Goal: Task Accomplishment & Management: Complete application form

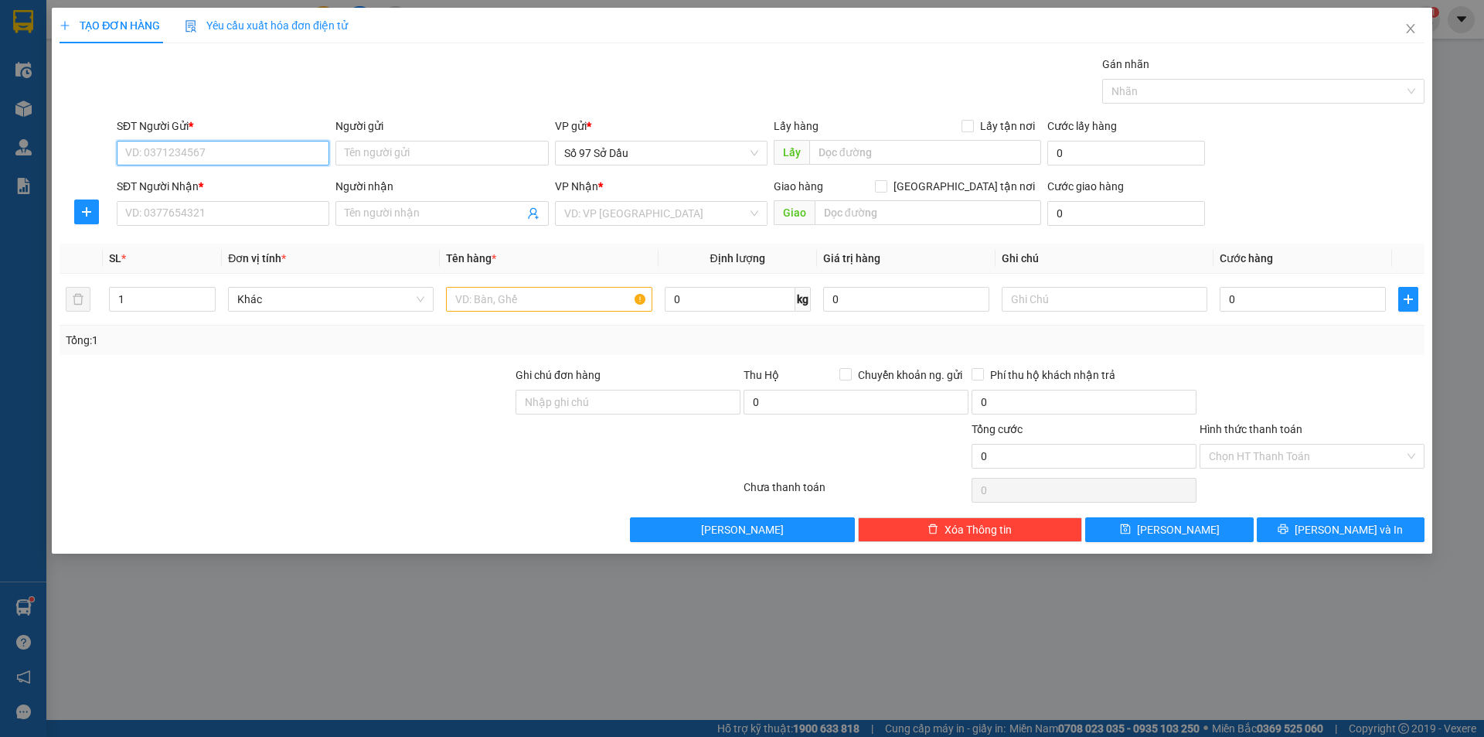
click at [168, 153] on input "SĐT Người Gửi *" at bounding box center [223, 153] width 213 height 25
type input "0383048557"
click at [475, 162] on input "Người gửi" at bounding box center [441, 153] width 213 height 25
type input "n"
type input "nghĩa"
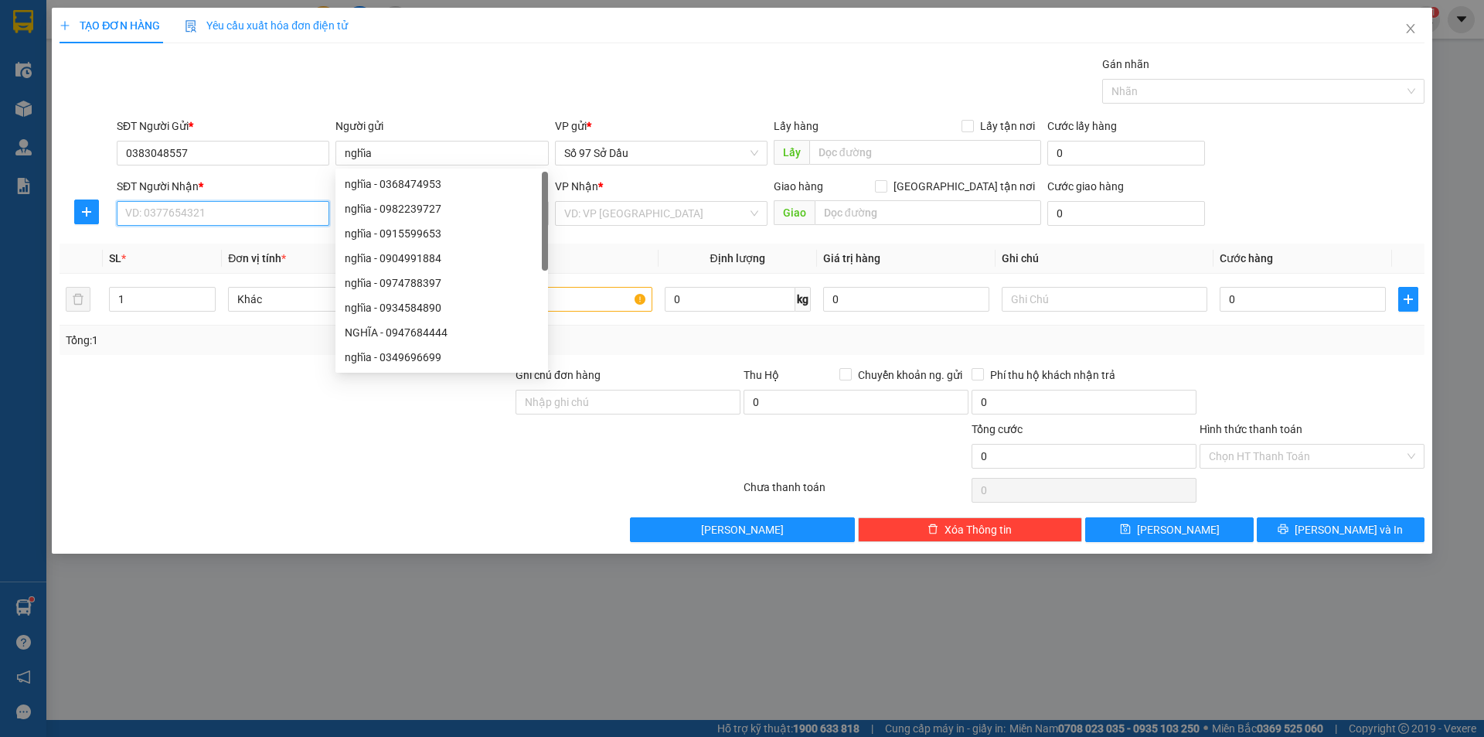
click at [152, 207] on input "SĐT Người Nhận *" at bounding box center [223, 213] width 213 height 25
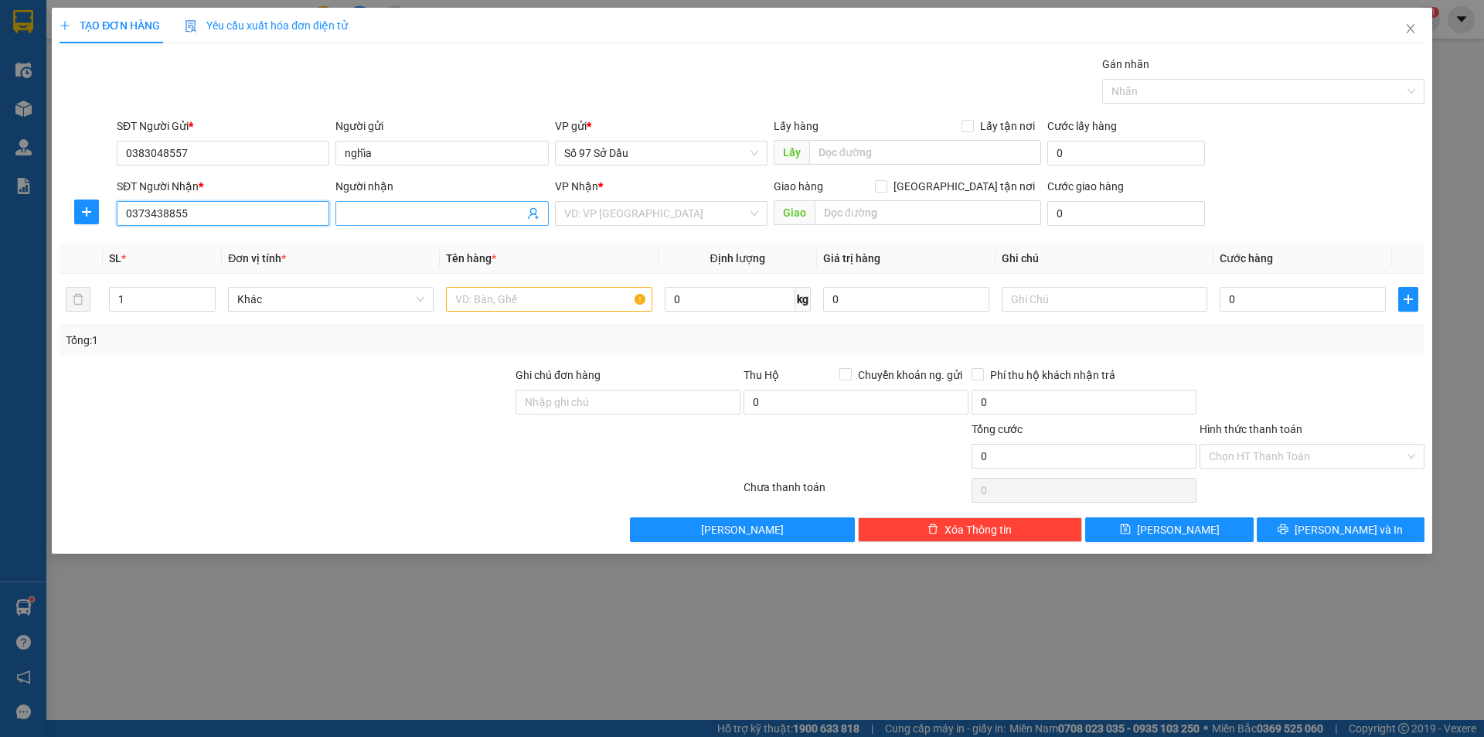
type input "0373438855"
click at [417, 213] on input "Người nhận" at bounding box center [434, 213] width 179 height 17
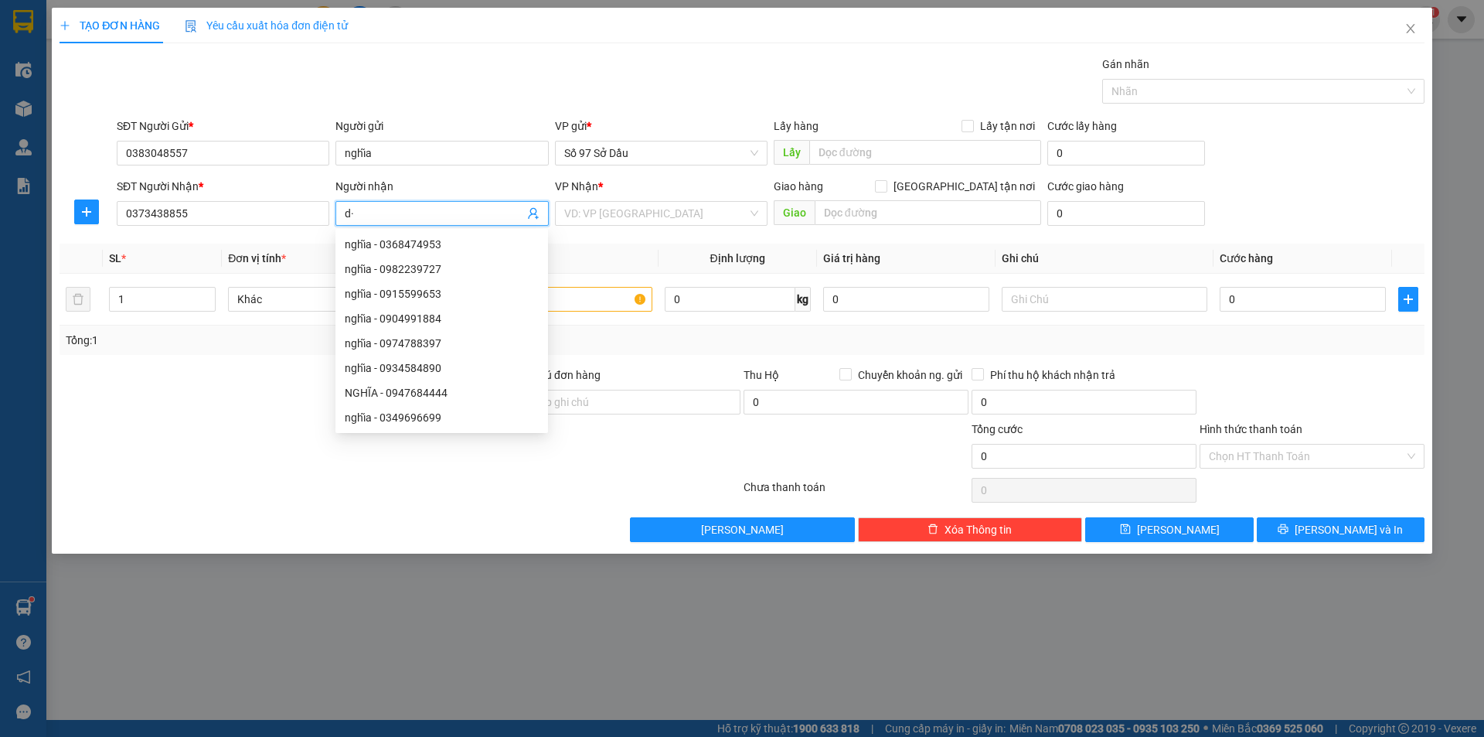
type input "d"
type input "đăng"
click at [192, 216] on input "0373438855" at bounding box center [223, 213] width 213 height 25
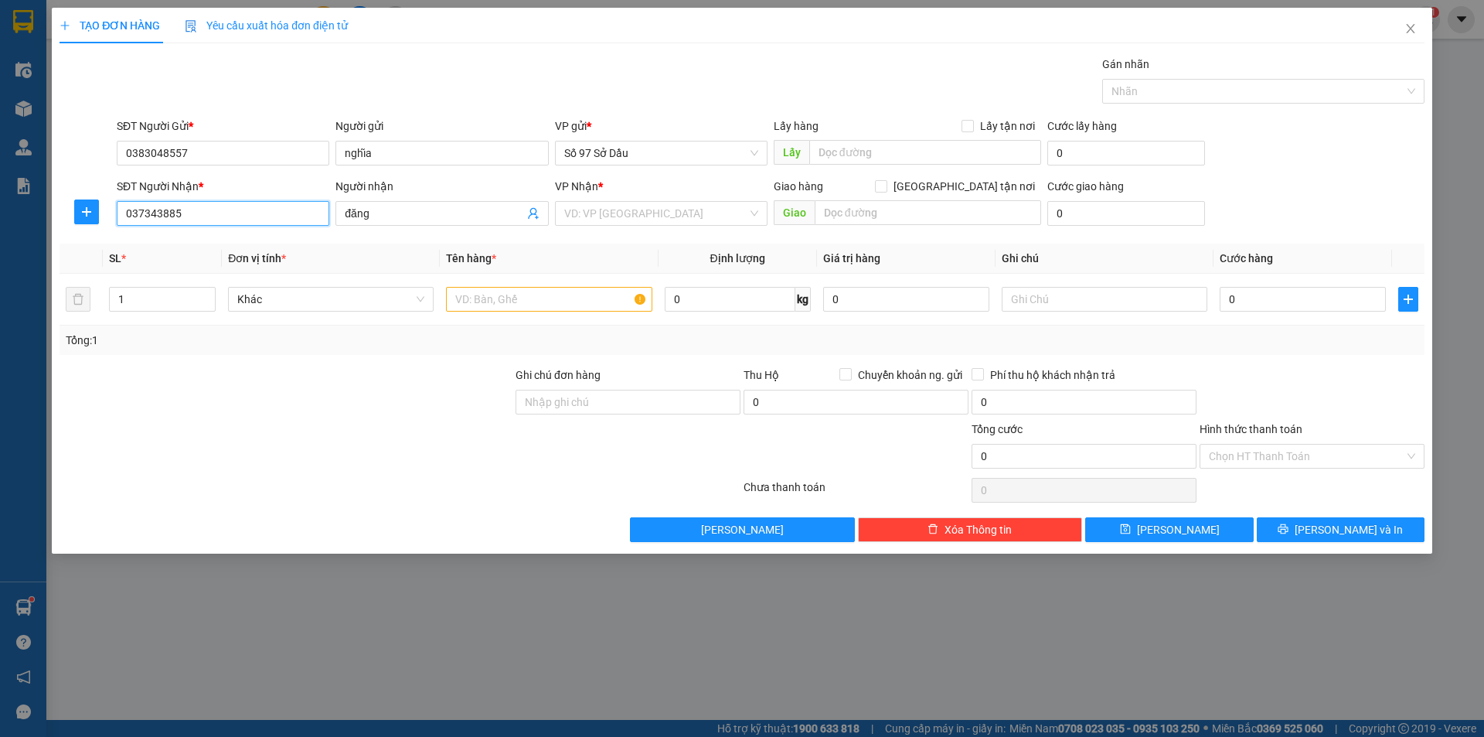
type input "0373438855"
click at [206, 151] on input "0383048557" at bounding box center [223, 153] width 213 height 25
click at [680, 216] on input "search" at bounding box center [655, 213] width 183 height 23
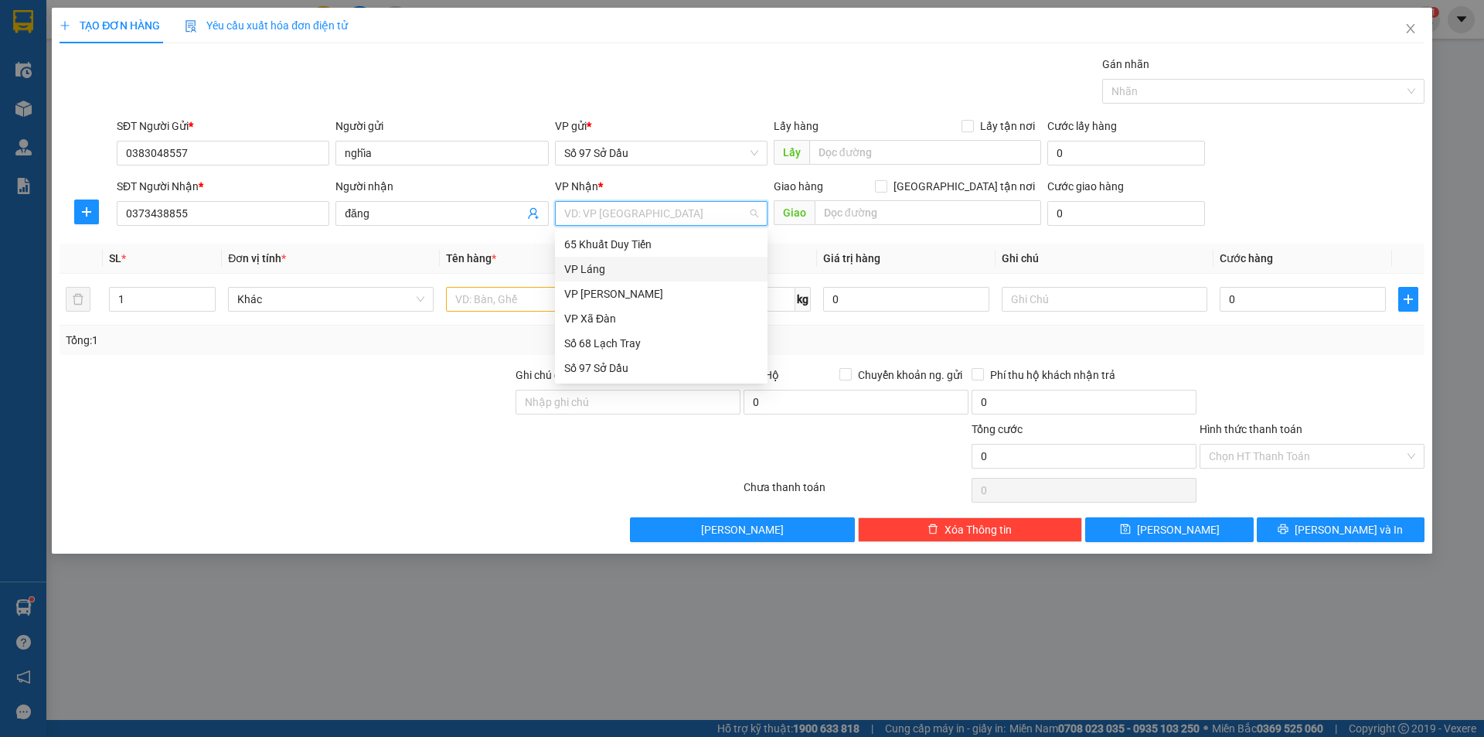
click at [622, 270] on div "VP Láng" at bounding box center [661, 268] width 194 height 17
click at [577, 267] on div "VP Láng" at bounding box center [661, 268] width 194 height 17
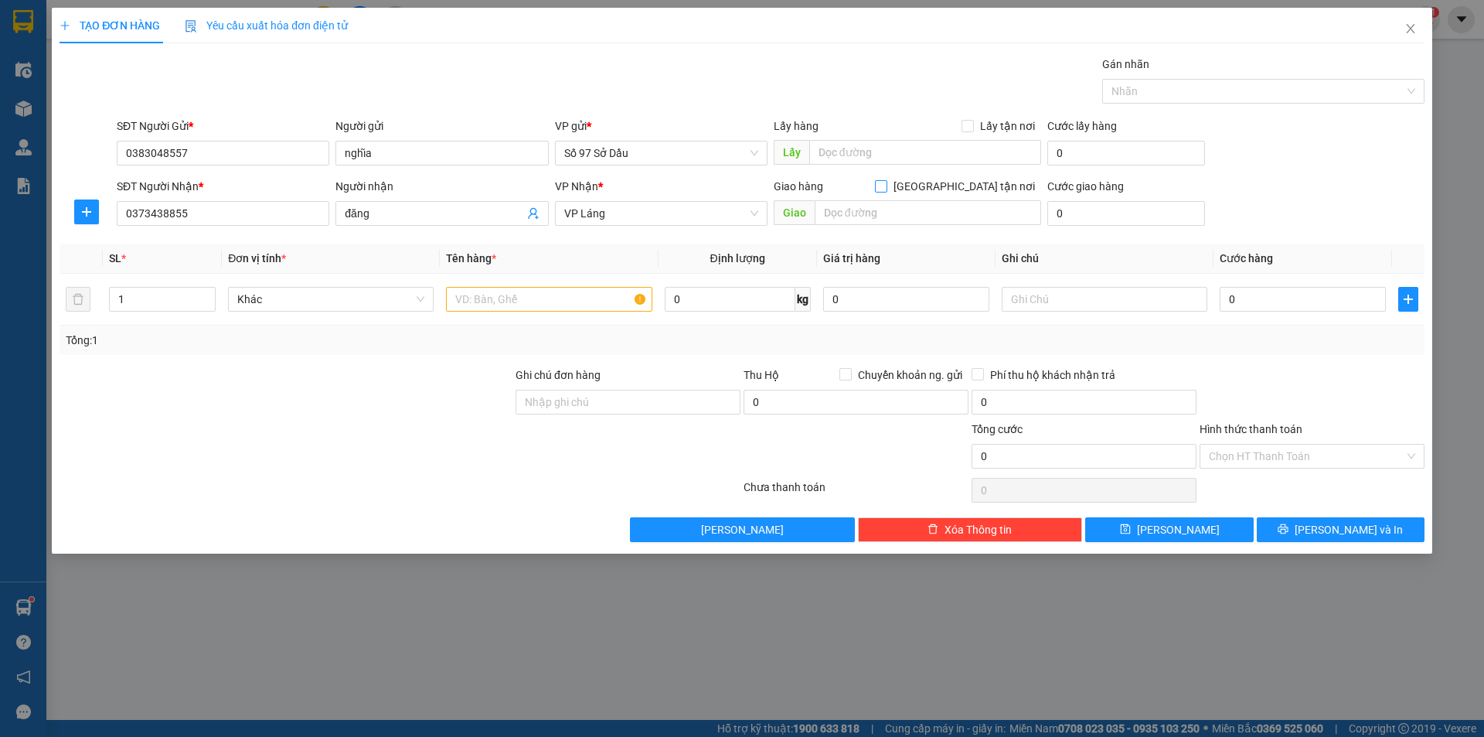
click at [886, 189] on input "[GEOGRAPHIC_DATA] tận nơi" at bounding box center [880, 185] width 11 height 11
checkbox input "true"
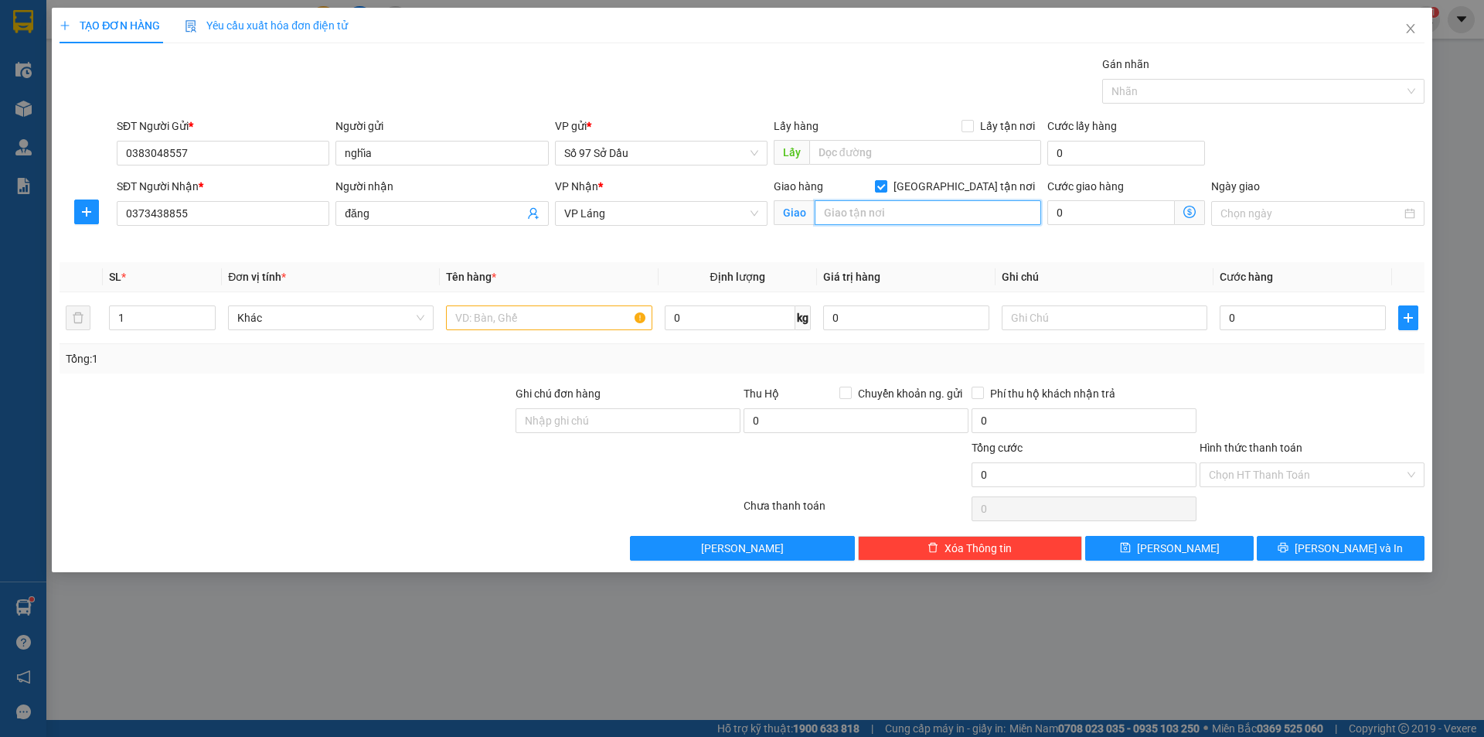
click at [923, 215] on input "text" at bounding box center [928, 212] width 226 height 25
paste input "15a [PERSON_NAME] [PERSON_NAME], [GEOGRAPHIC_DATA], [GEOGRAPHIC_DATA], [GEOGRAP…"
type input "15a [PERSON_NAME] [PERSON_NAME], [GEOGRAPHIC_DATA], [GEOGRAPHIC_DATA], [GEOGRAP…"
click at [1179, 213] on span at bounding box center [1190, 212] width 30 height 25
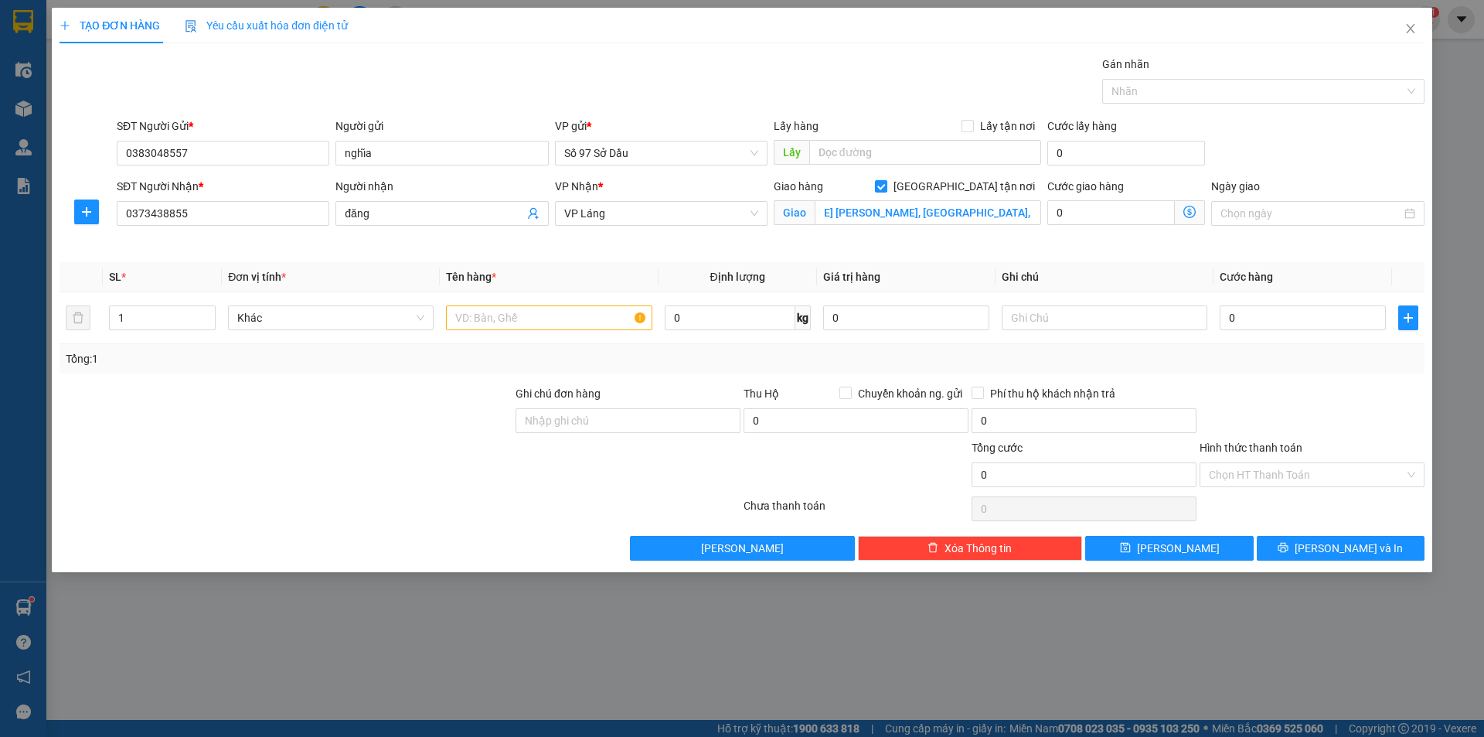
scroll to position [0, 0]
click at [1183, 213] on icon "dollar-circle" at bounding box center [1189, 212] width 12 height 12
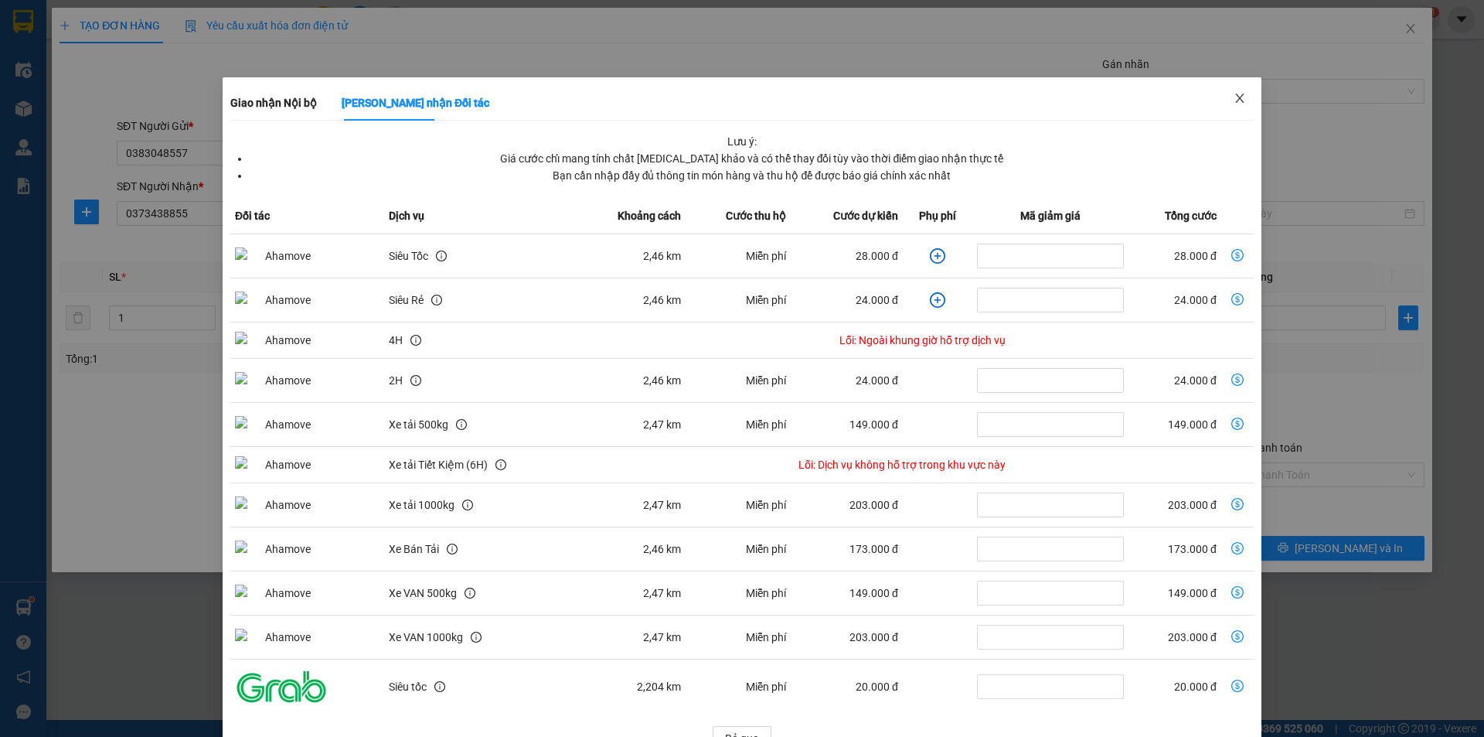
click at [1234, 94] on icon "close" at bounding box center [1240, 98] width 12 height 12
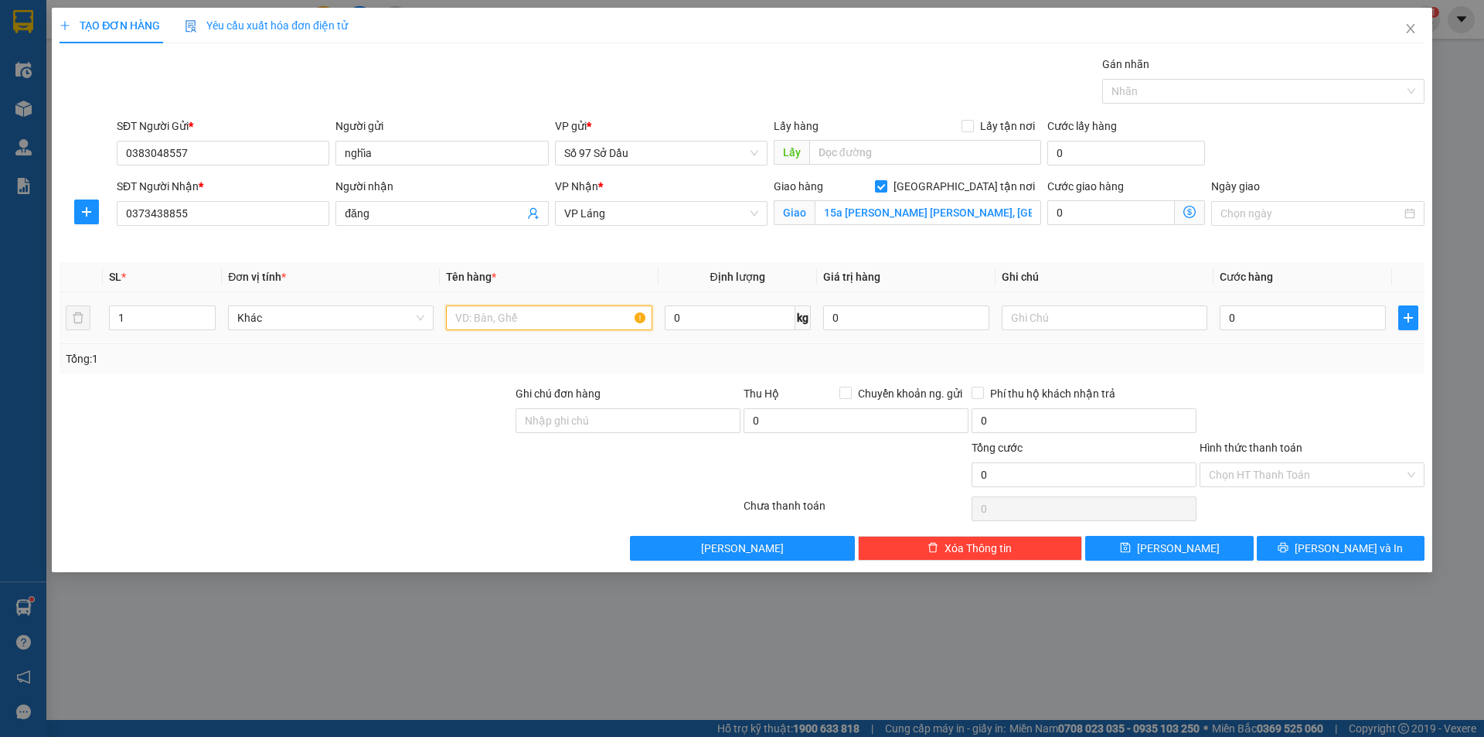
click at [543, 323] on input "text" at bounding box center [549, 317] width 206 height 25
type input "bọc"
click at [1327, 321] on input "0" at bounding box center [1303, 317] width 166 height 25
type input "8"
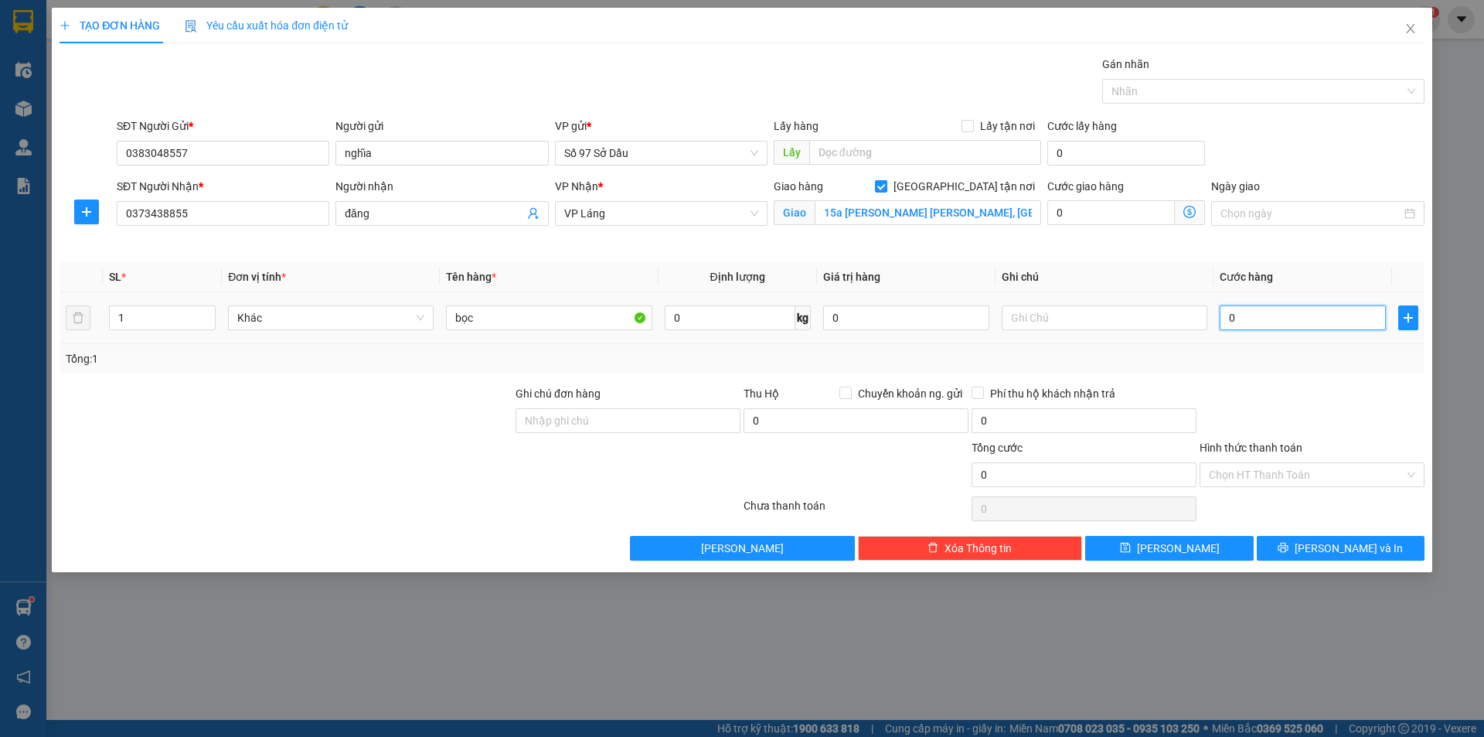
type input "8"
type input "80"
type input "800"
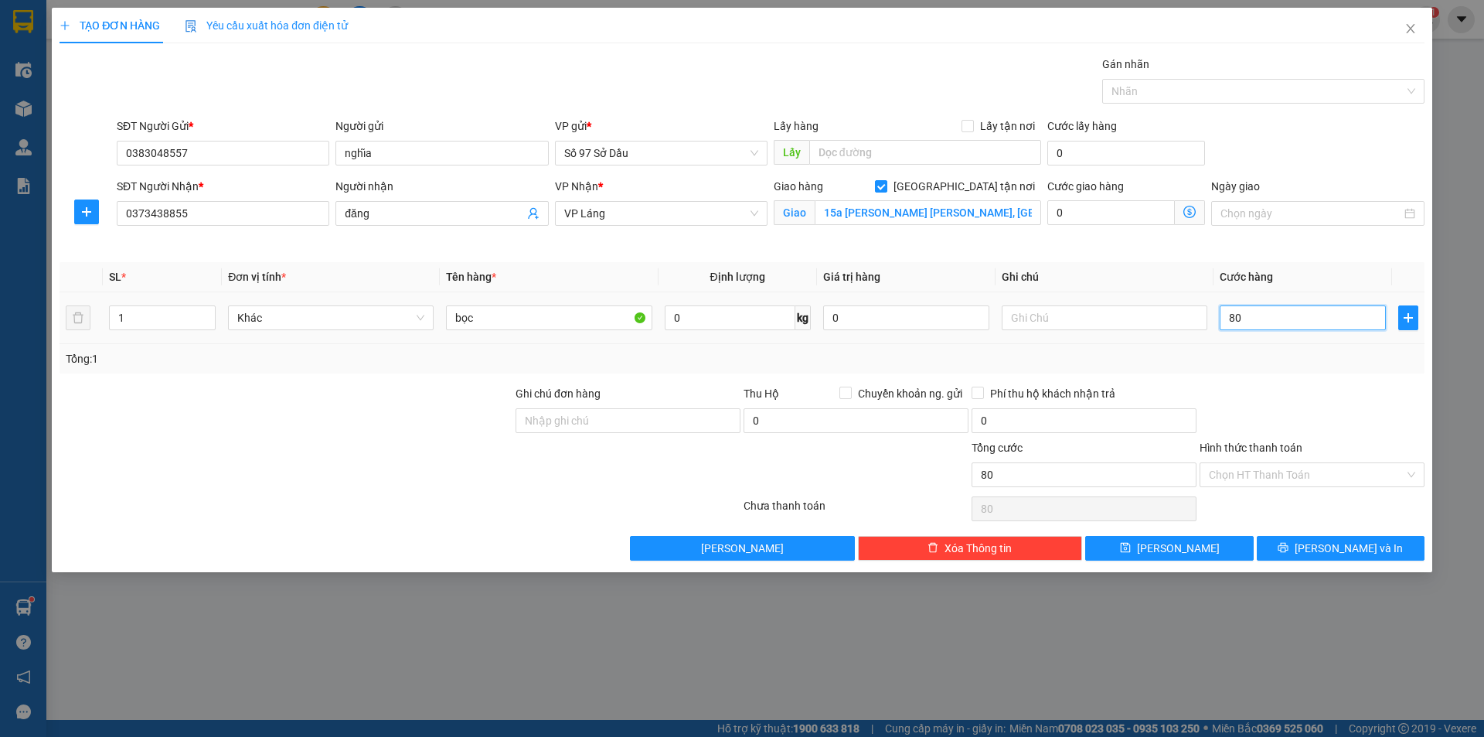
type input "800"
type input "8.000"
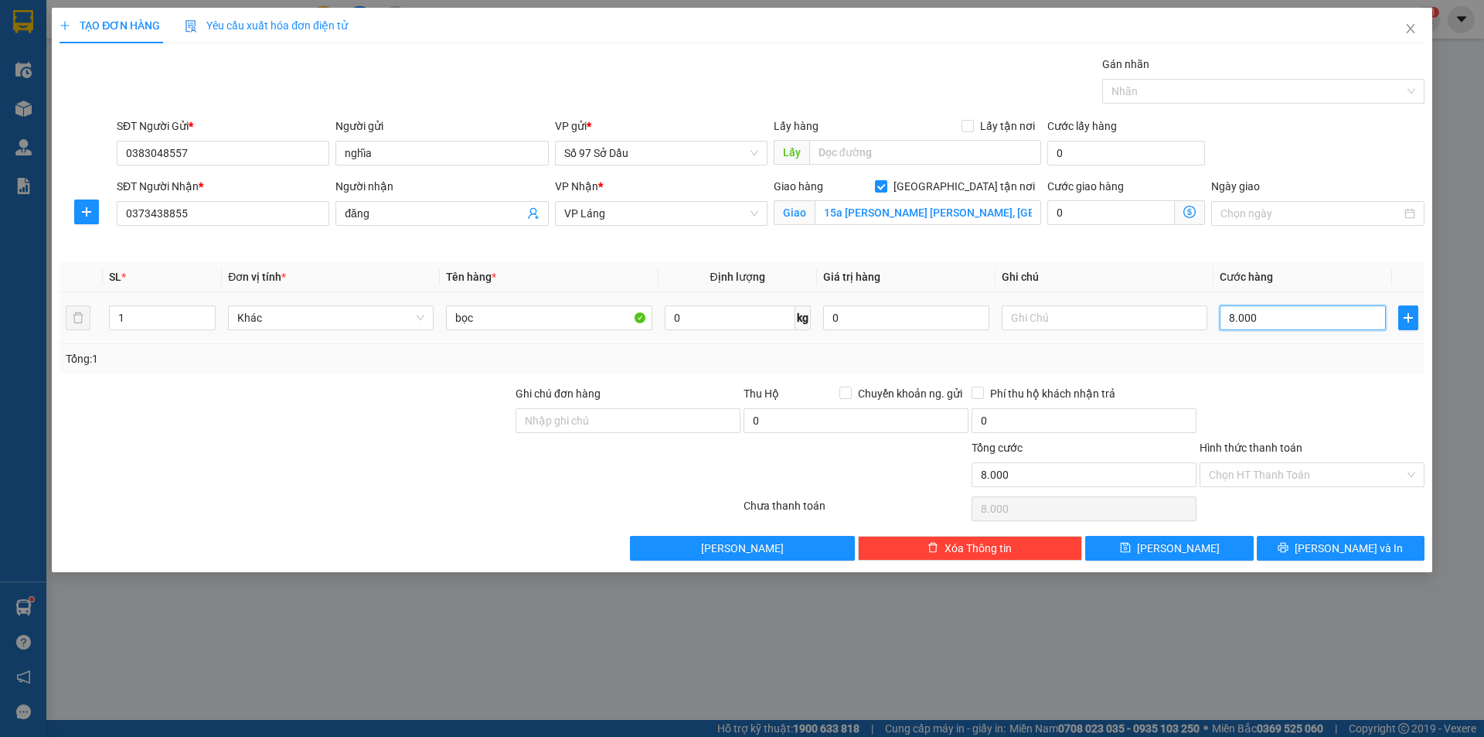
type input "80.000"
type input "800.000"
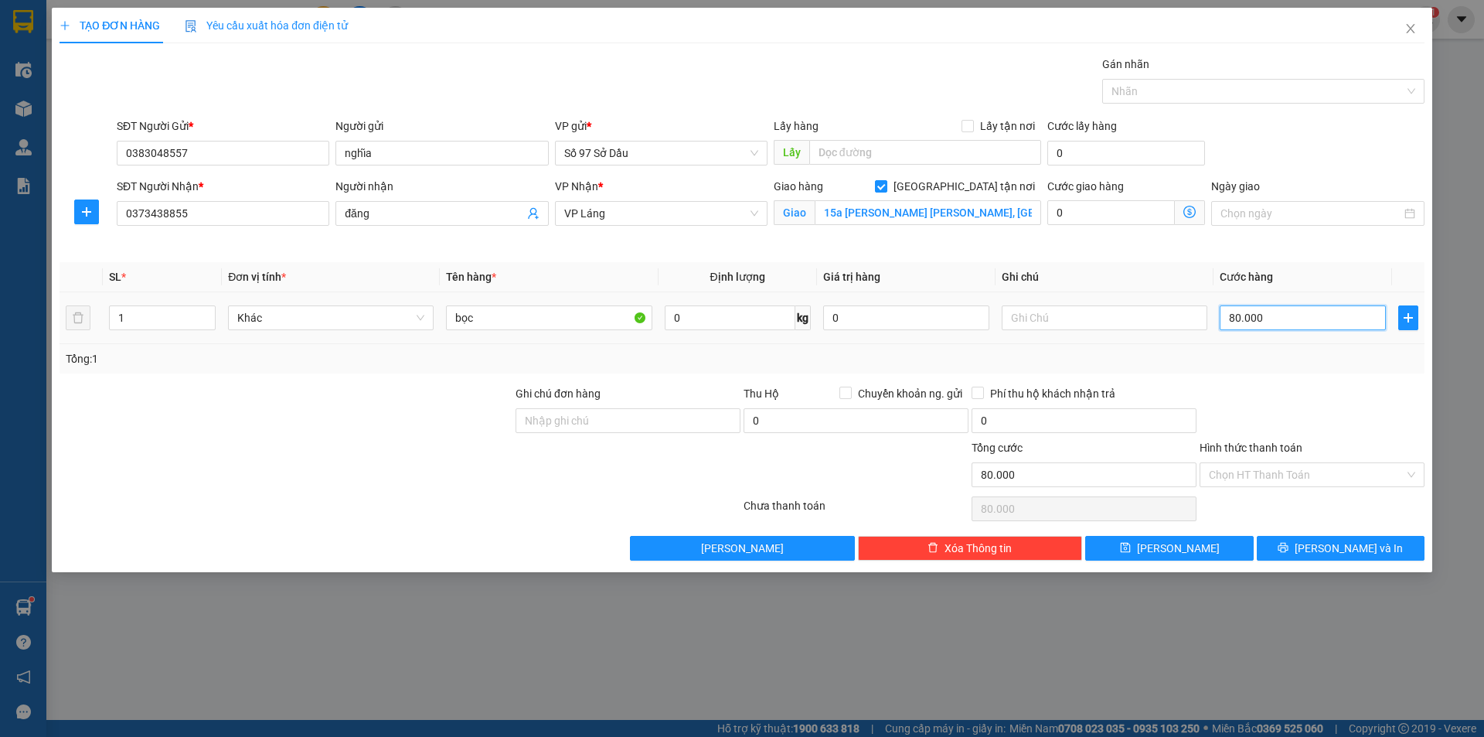
type input "800.000"
type input "80.000"
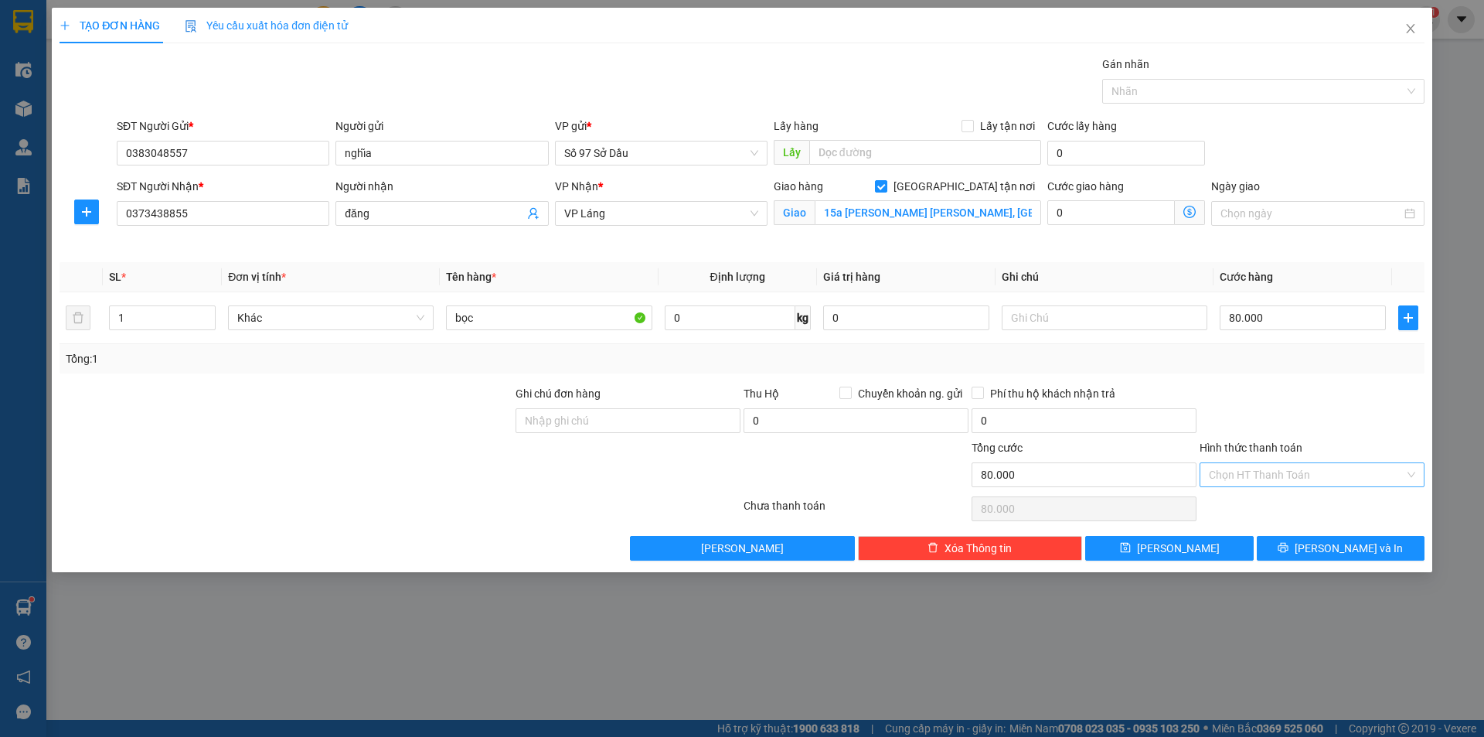
click at [1296, 464] on input "Hình thức thanh toán" at bounding box center [1307, 474] width 196 height 23
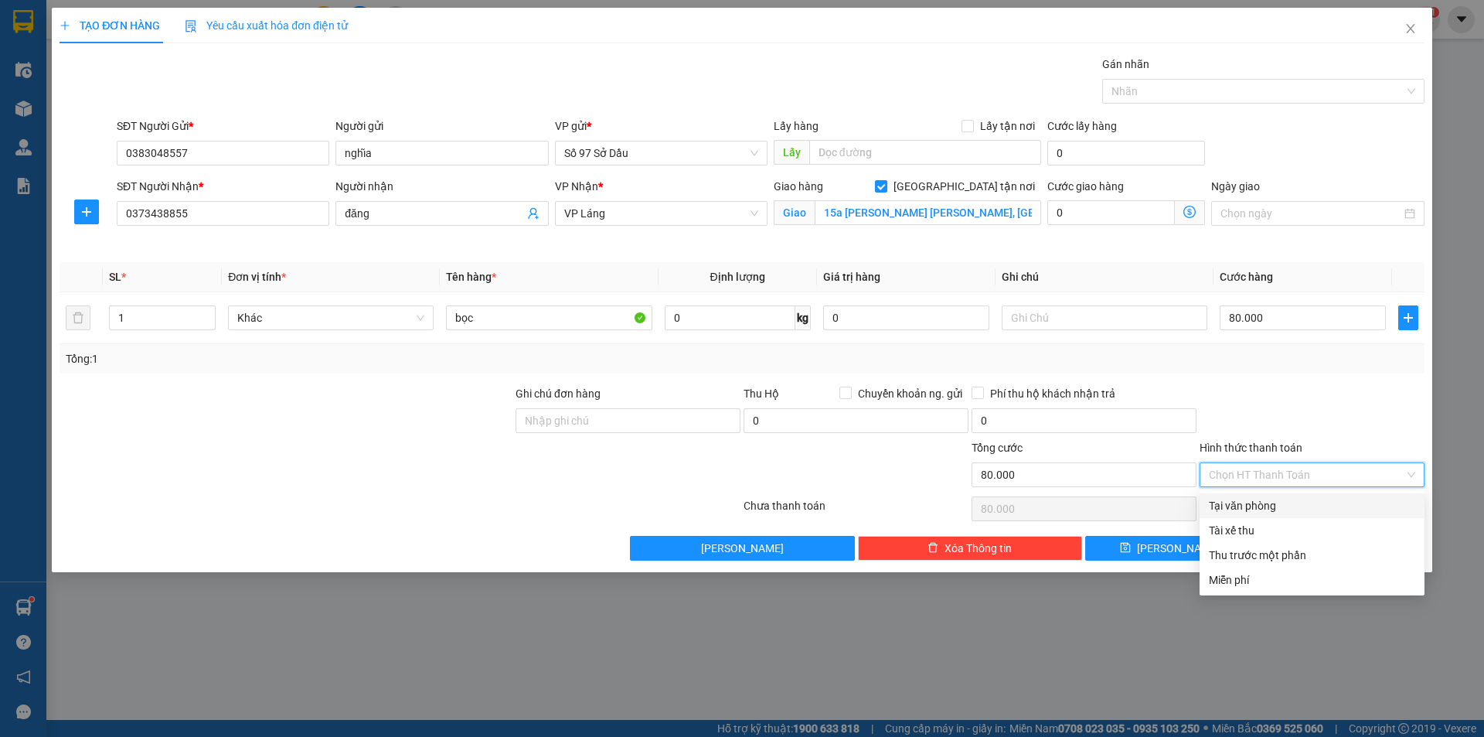
click at [1281, 504] on div "Tại văn phòng" at bounding box center [1312, 505] width 206 height 17
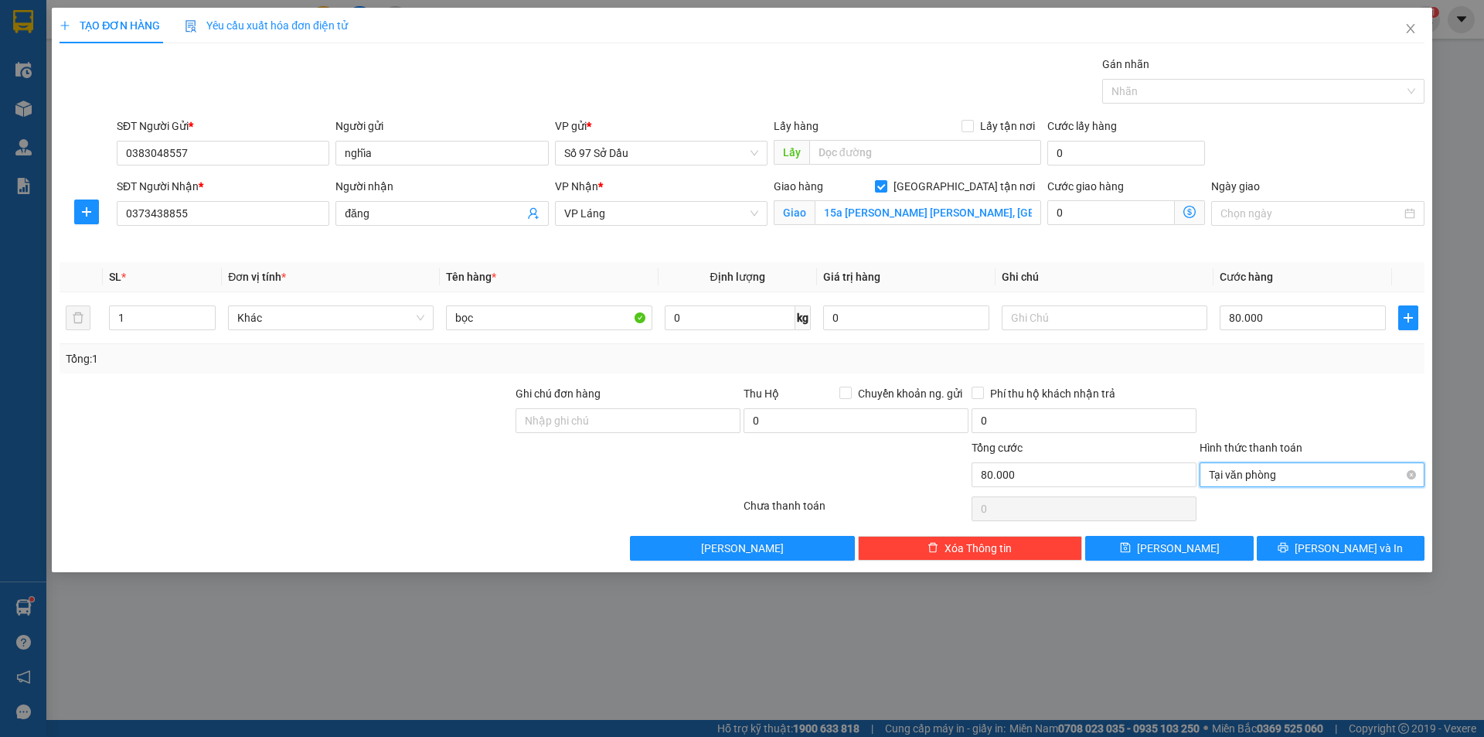
click at [1275, 468] on span "Tại văn phòng" at bounding box center [1312, 474] width 206 height 23
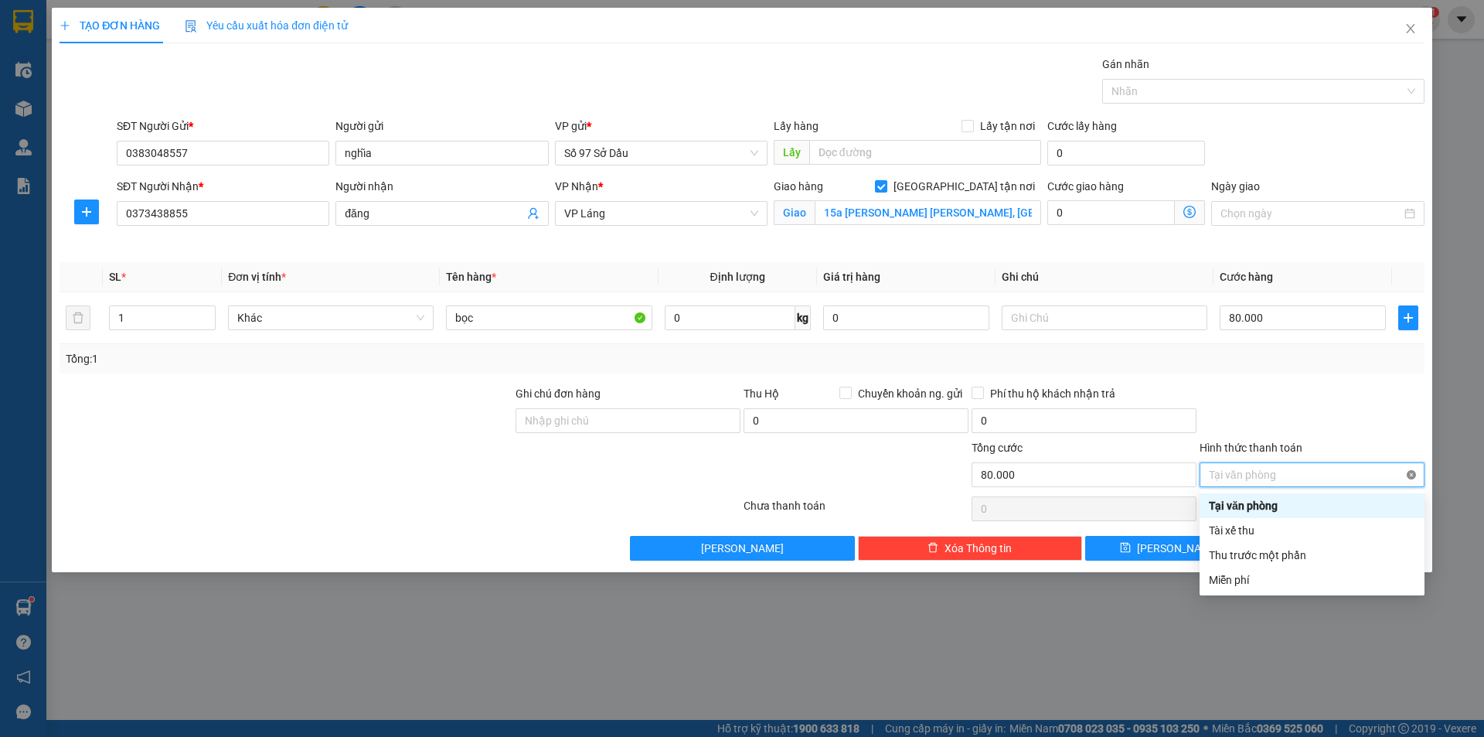
type input "80.000"
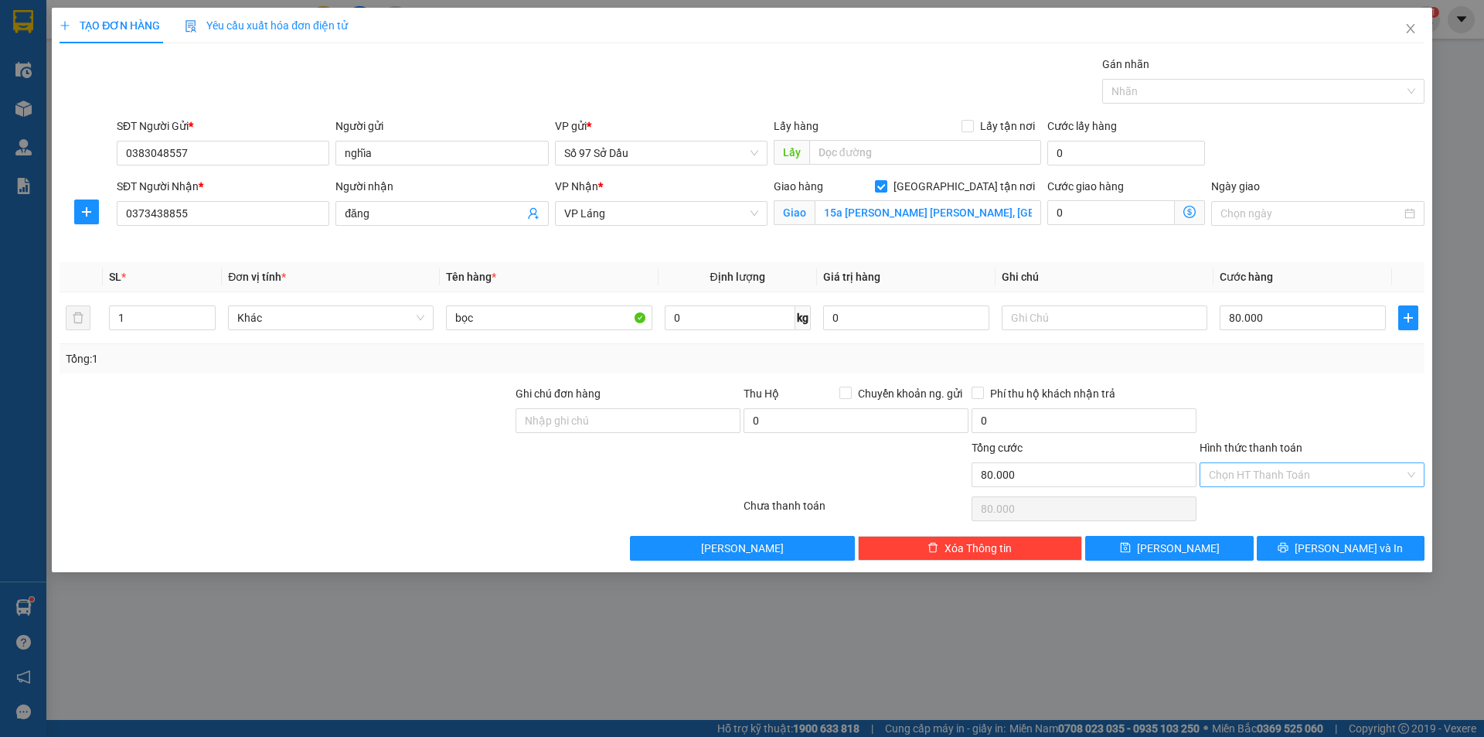
click at [1320, 414] on div at bounding box center [1312, 412] width 228 height 54
click at [1288, 542] on icon "printer" at bounding box center [1283, 547] width 11 height 11
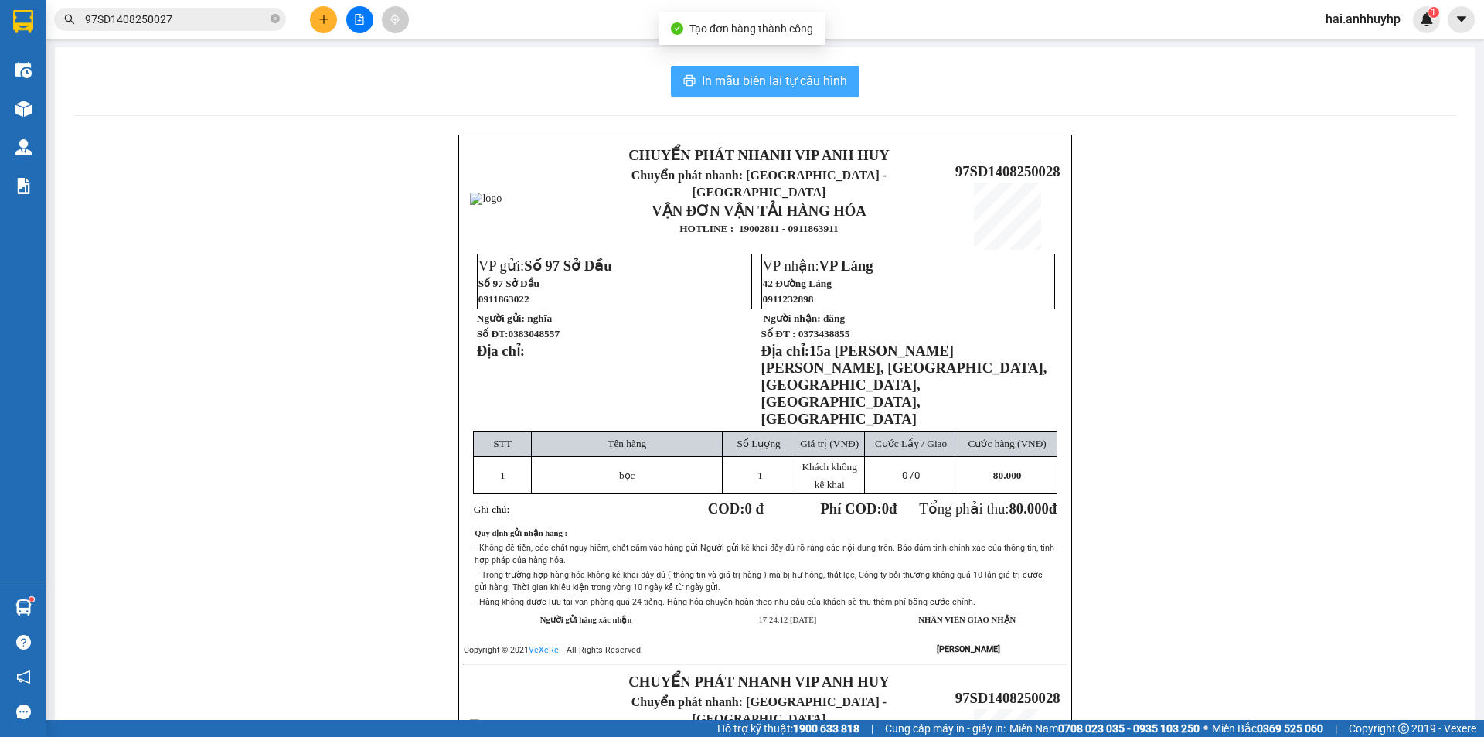
click at [739, 83] on span "In mẫu biên lai tự cấu hình" at bounding box center [774, 80] width 145 height 19
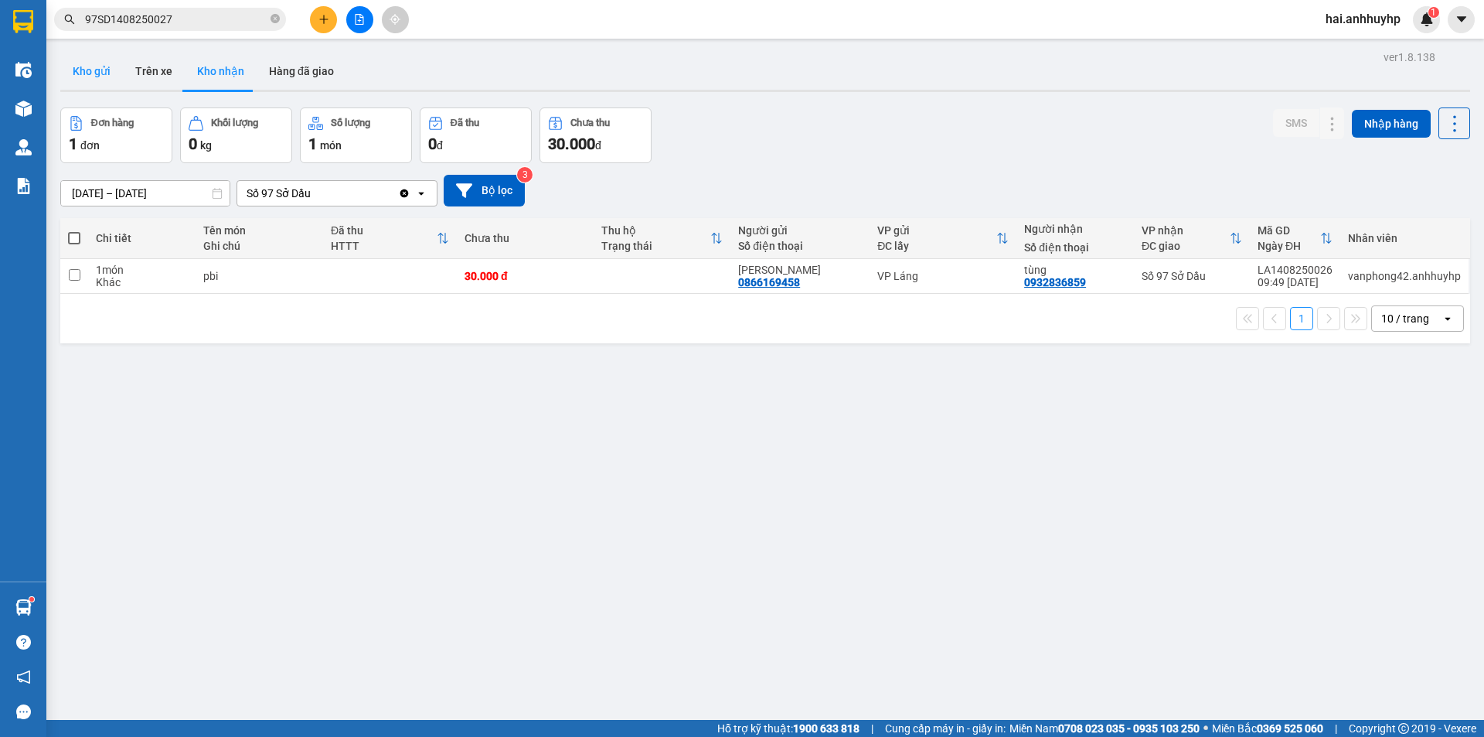
click at [94, 69] on button "Kho gửi" at bounding box center [91, 71] width 63 height 37
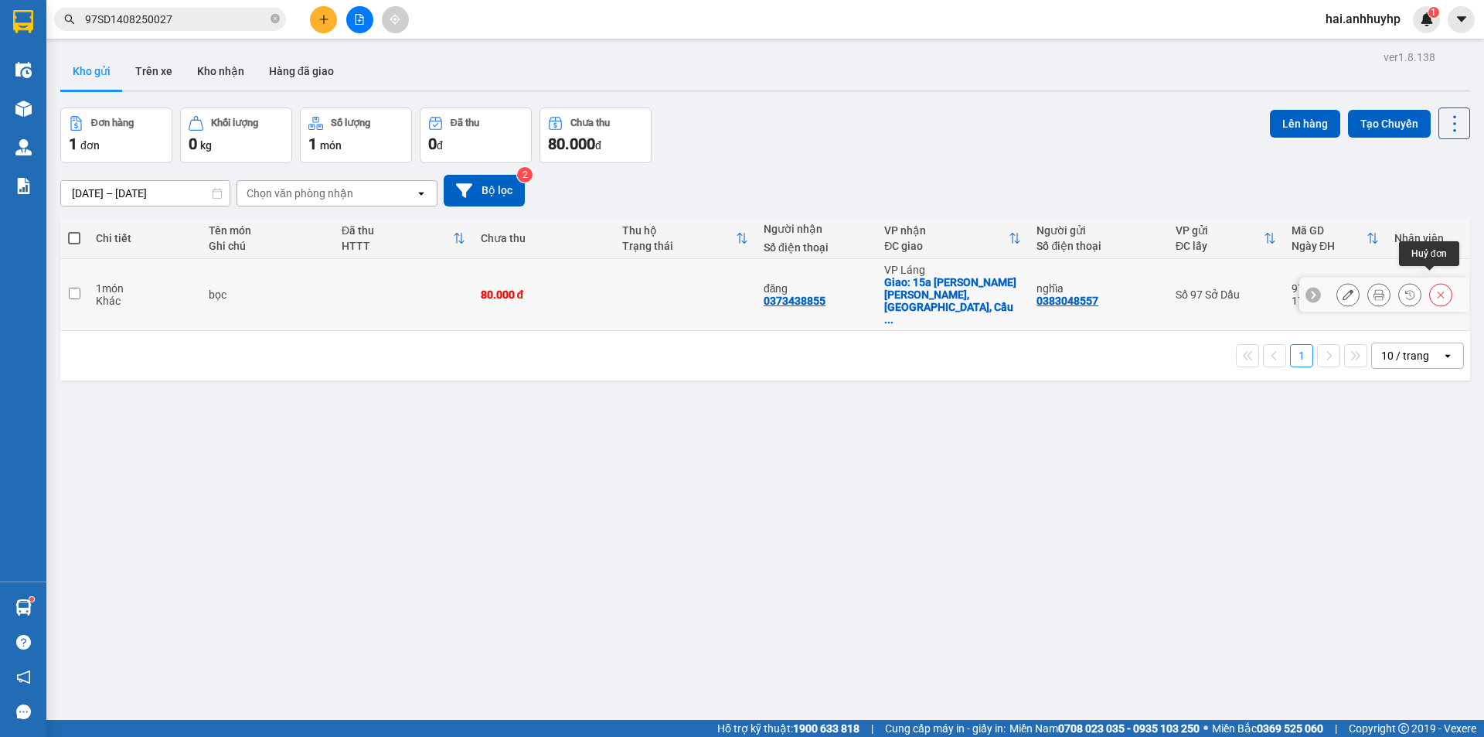
click at [1435, 289] on icon at bounding box center [1440, 294] width 11 height 11
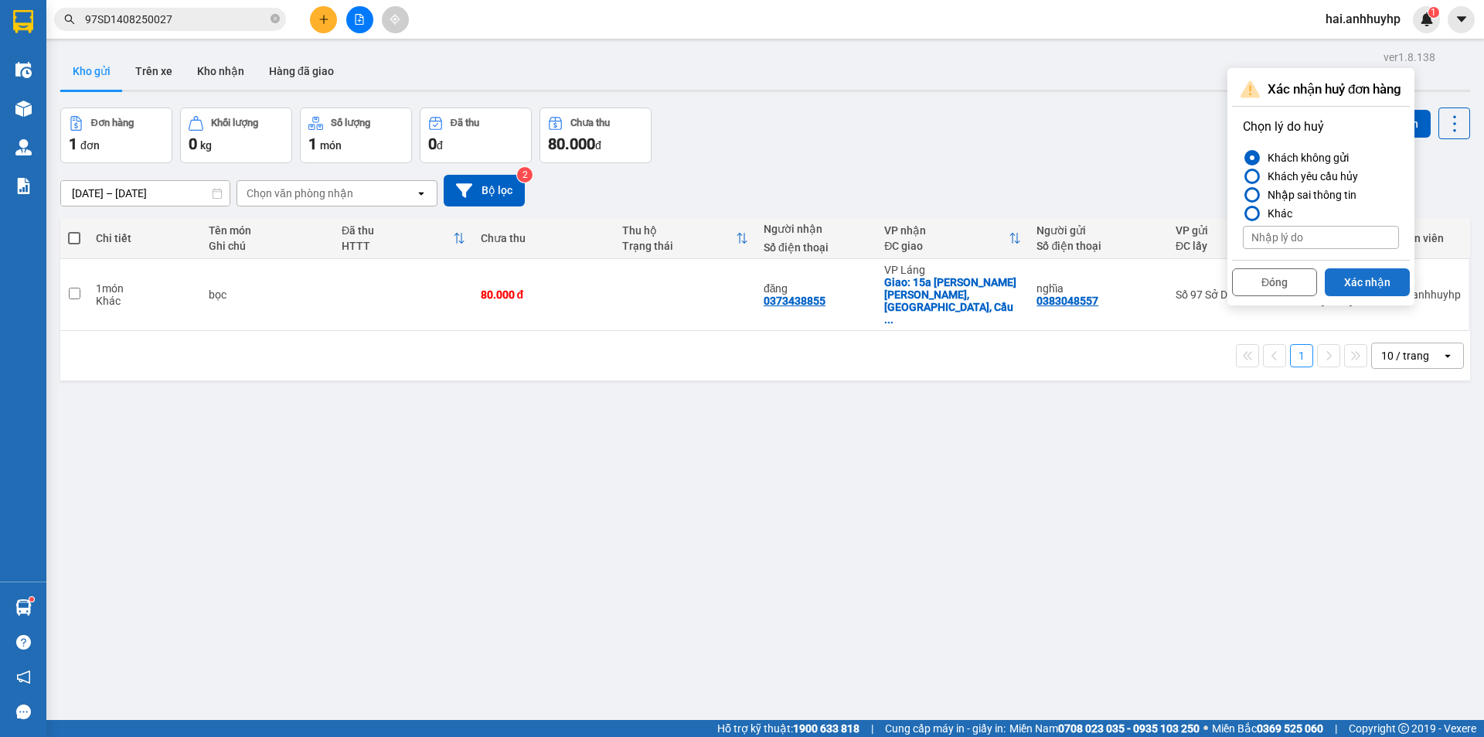
click at [1353, 283] on button "Xác nhận" at bounding box center [1367, 282] width 85 height 28
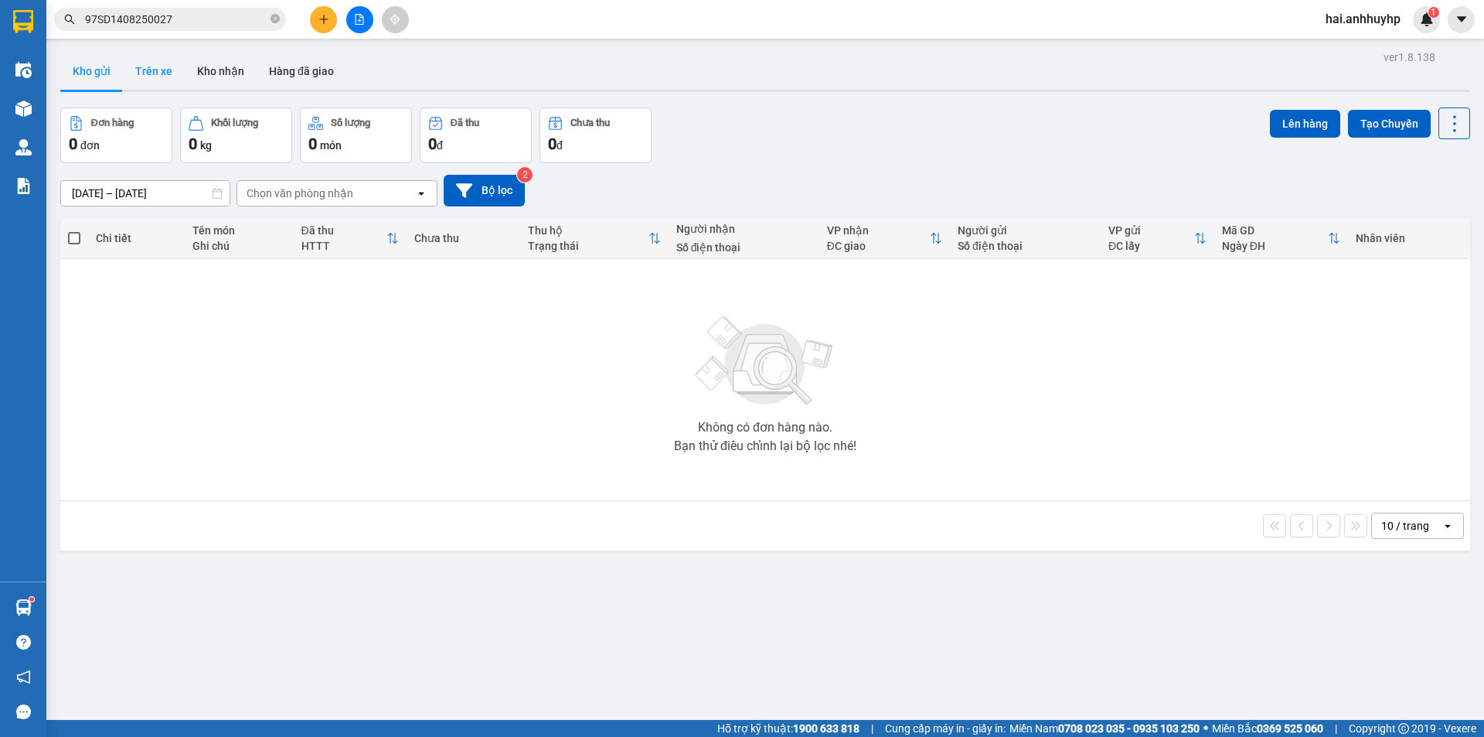
click at [162, 63] on button "Trên xe" at bounding box center [154, 71] width 62 height 37
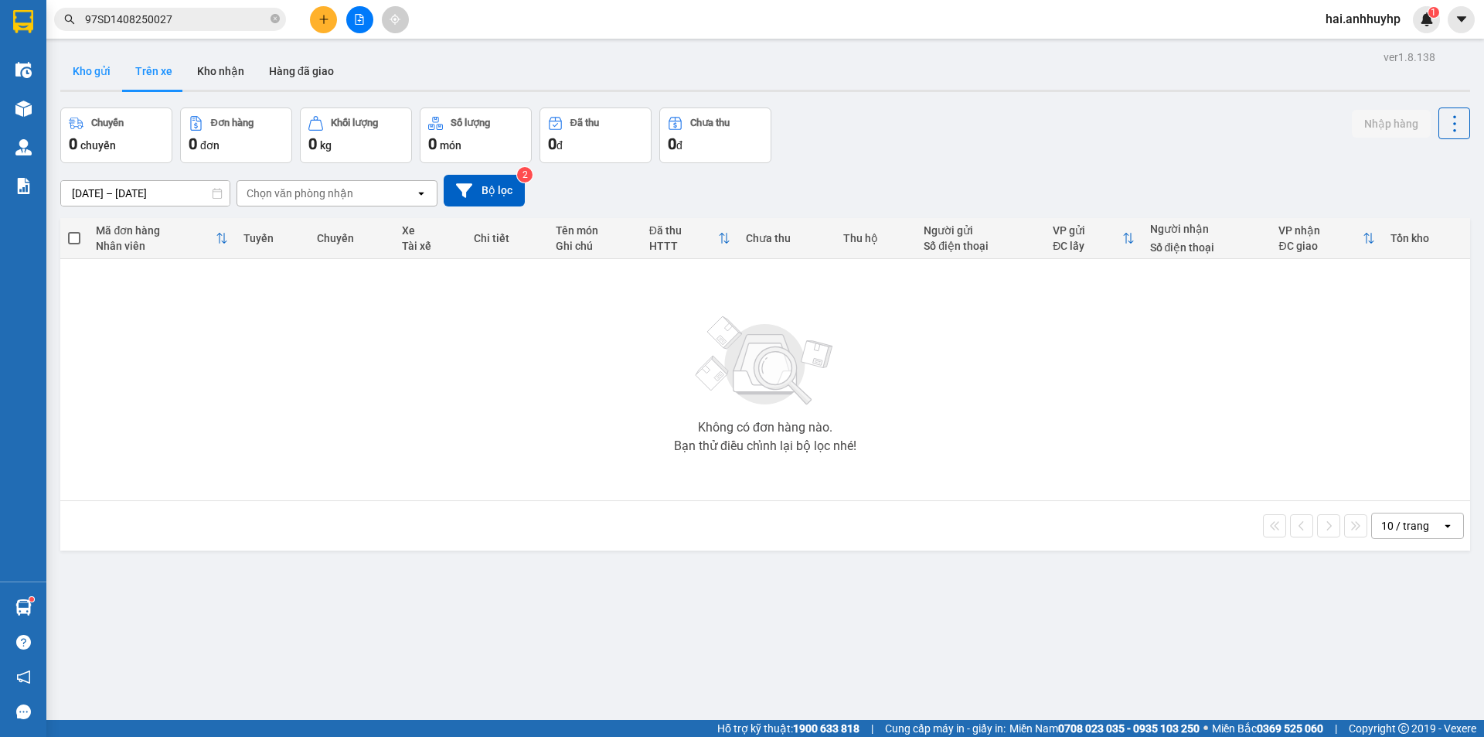
click at [90, 70] on button "Kho gửi" at bounding box center [91, 71] width 63 height 37
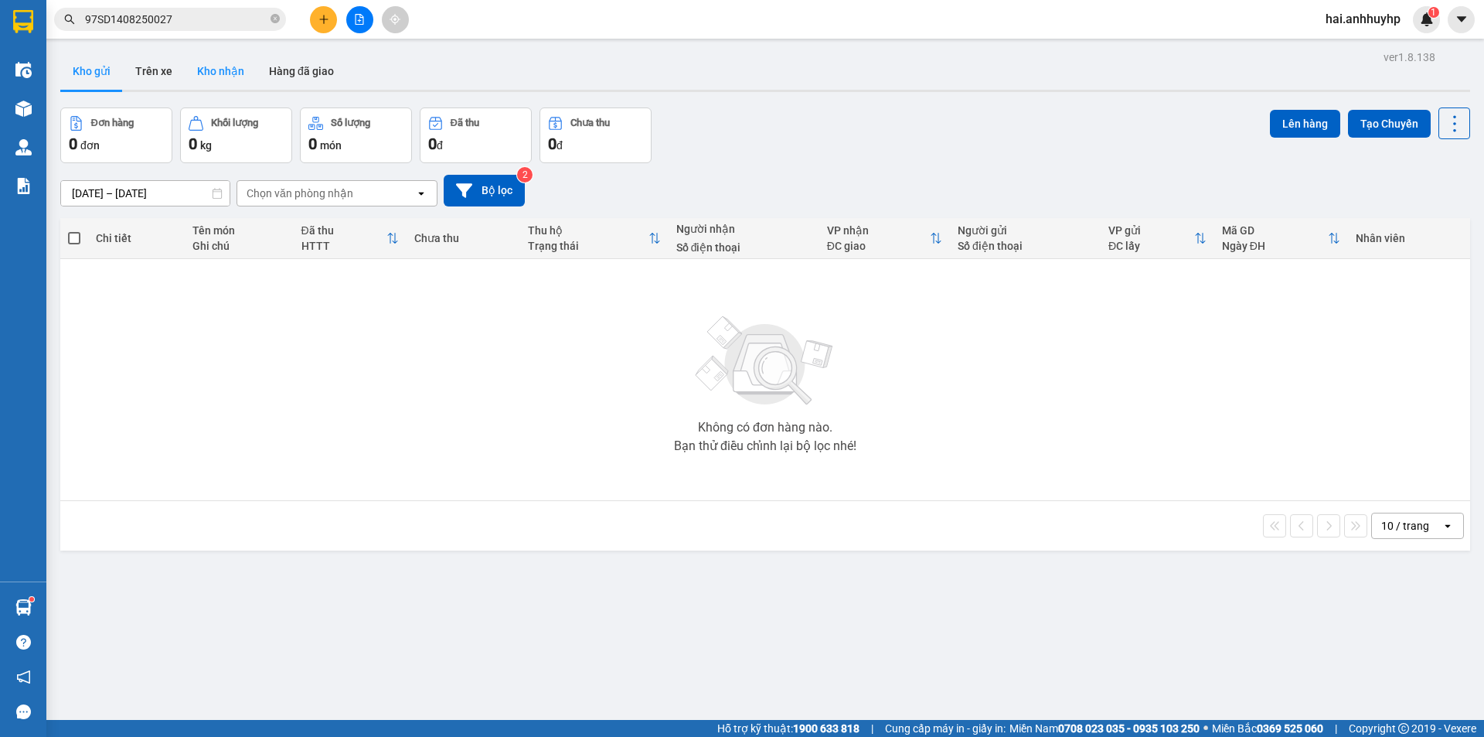
click at [228, 73] on button "Kho nhận" at bounding box center [221, 71] width 72 height 37
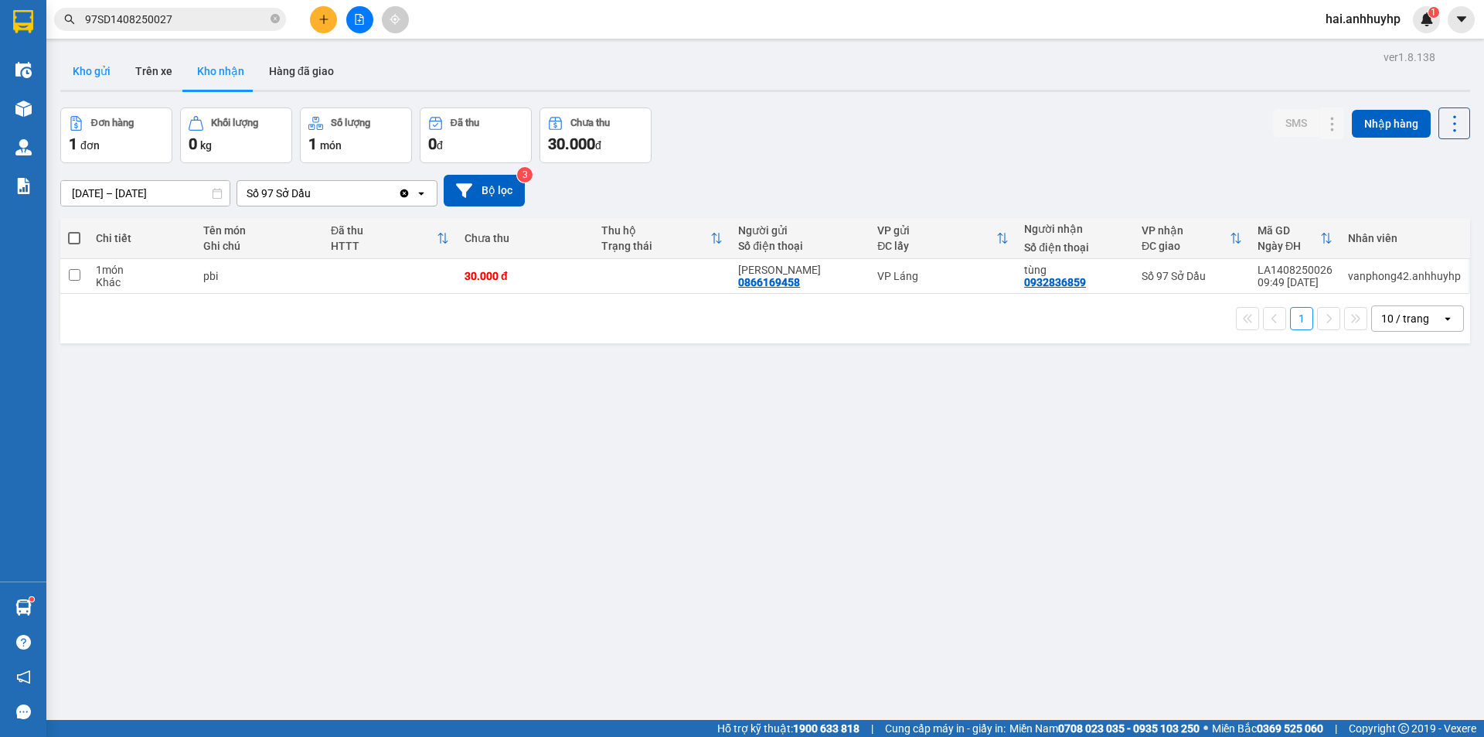
click at [114, 78] on button "Kho gửi" at bounding box center [91, 71] width 63 height 37
